Goal: Information Seeking & Learning: Learn about a topic

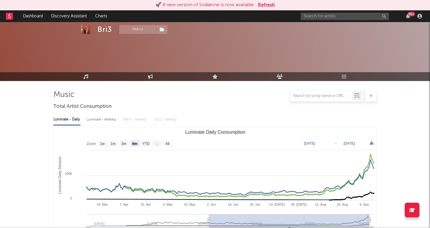
select select "6m"
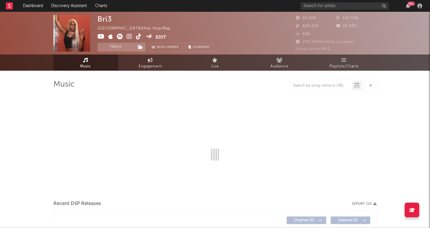
select select "6m"
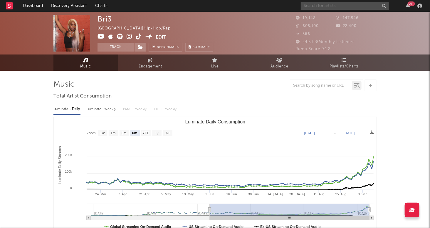
click at [346, 6] on input "text" at bounding box center [345, 5] width 88 height 7
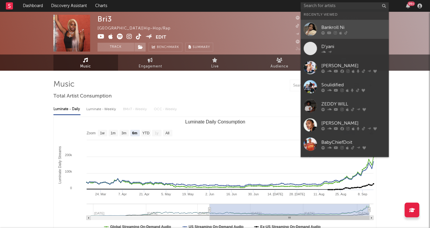
click at [362, 28] on div "Bankroll Ni" at bounding box center [354, 27] width 65 height 7
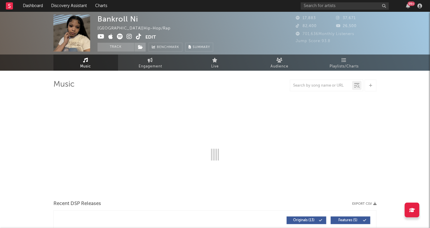
select select "1w"
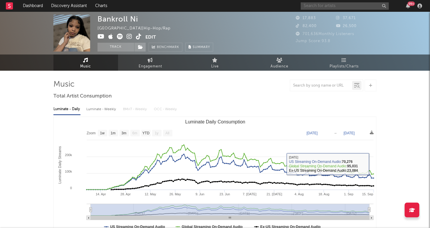
click at [335, 8] on input "text" at bounding box center [345, 5] width 88 height 7
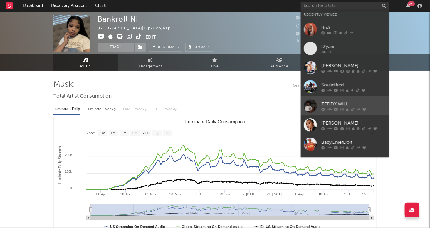
click at [352, 103] on div "ZEDDY WILL" at bounding box center [354, 104] width 65 height 7
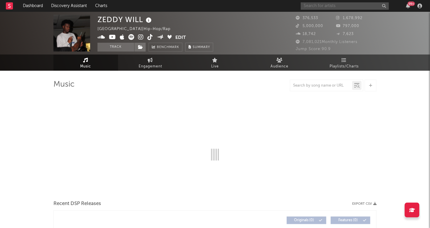
click at [319, 7] on input "text" at bounding box center [345, 5] width 88 height 7
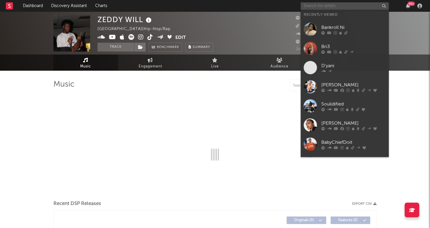
select select "6m"
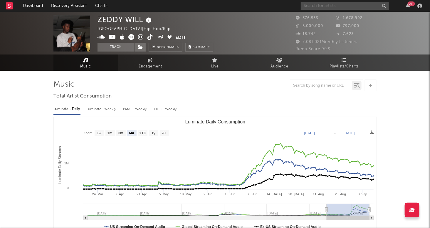
click at [336, 9] on input "text" at bounding box center [345, 5] width 88 height 7
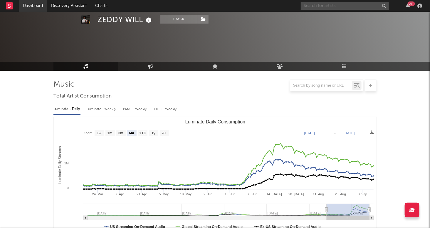
scroll to position [62, 0]
